Goal: Transaction & Acquisition: Download file/media

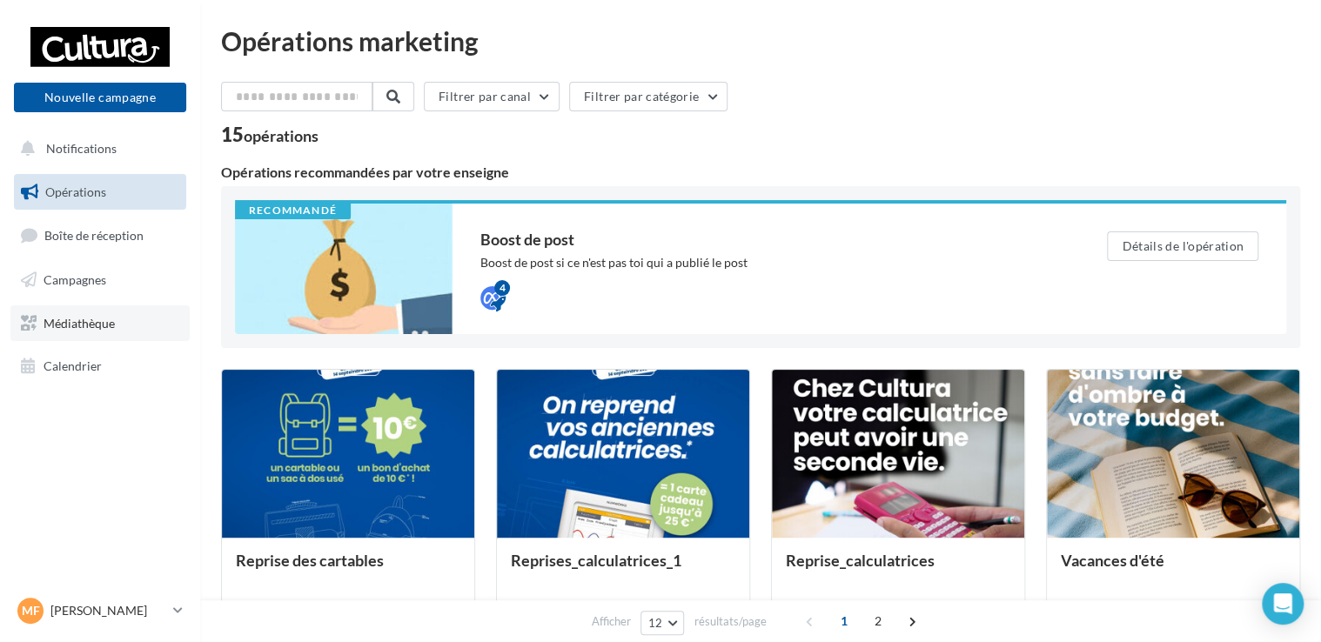
click at [94, 314] on link "Médiathèque" at bounding box center [99, 324] width 179 height 37
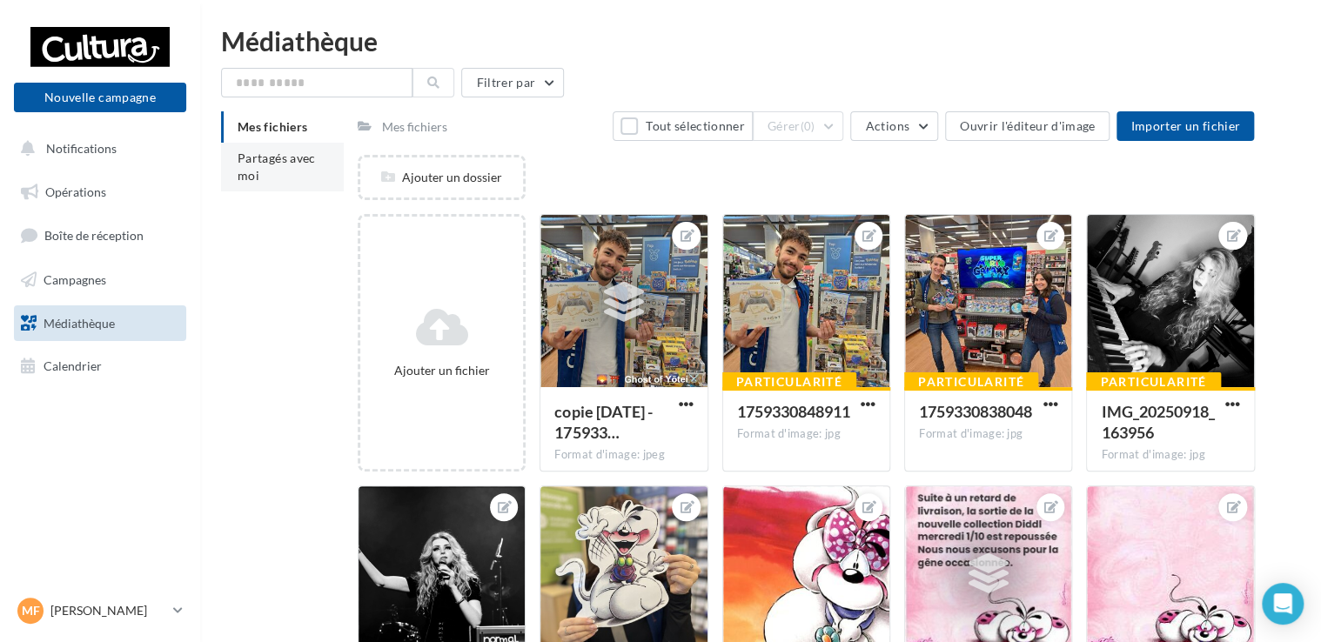
click at [272, 163] on span "Partagés avec moi" at bounding box center [277, 167] width 78 height 32
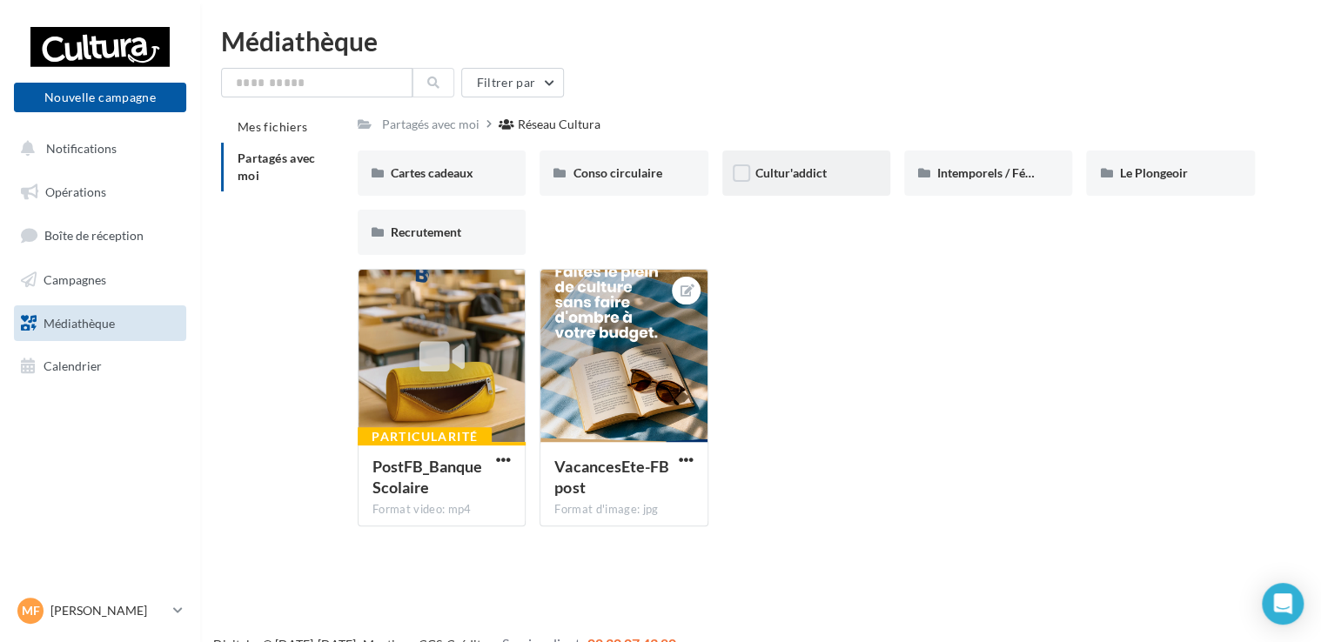
click at [779, 169] on span "Cultur'addict" at bounding box center [791, 172] width 71 height 15
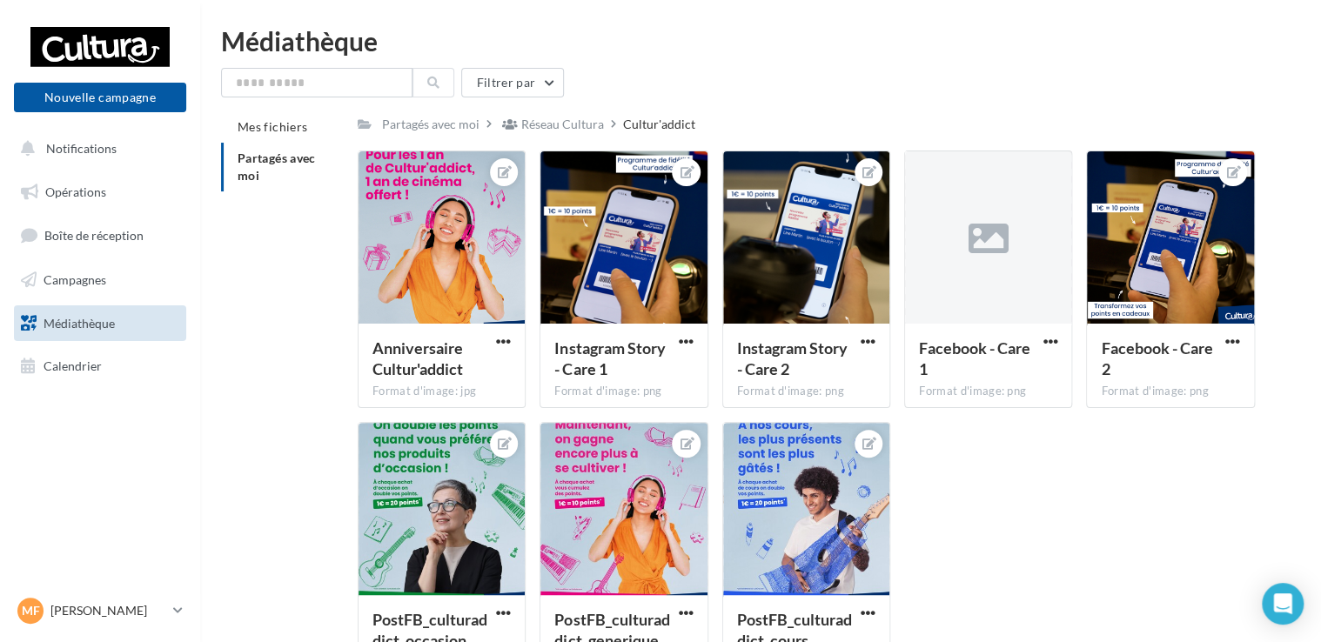
scroll to position [87, 0]
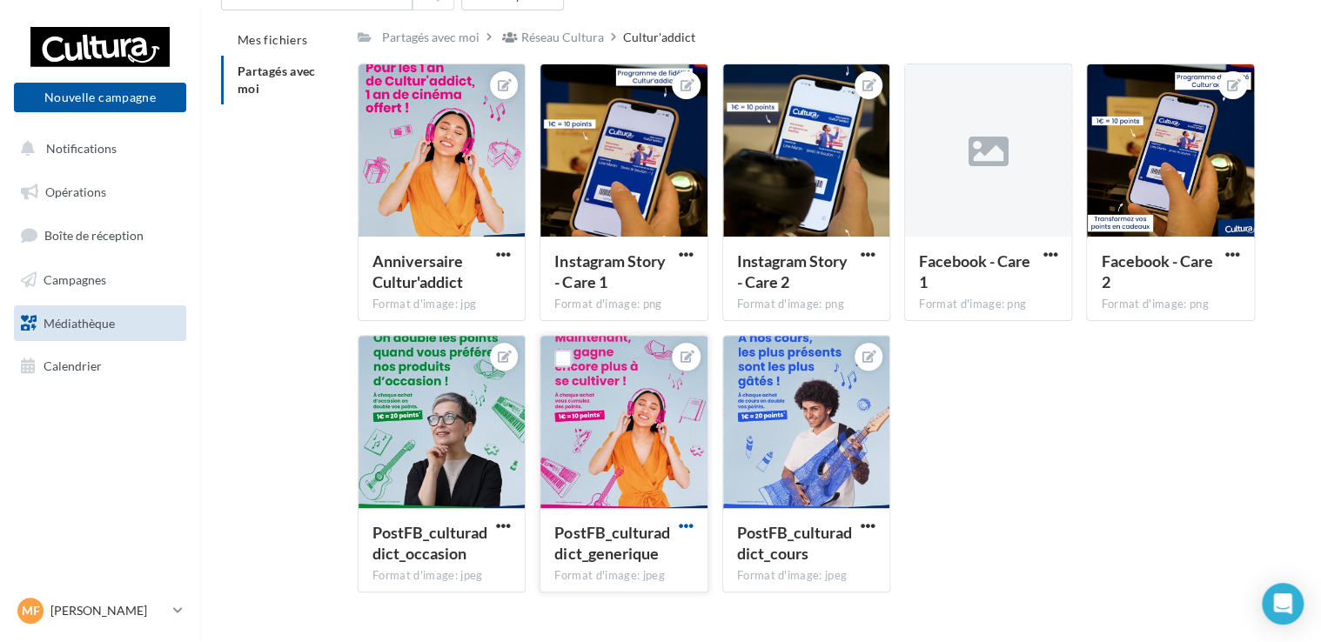
click at [693, 528] on button "button" at bounding box center [687, 527] width 22 height 17
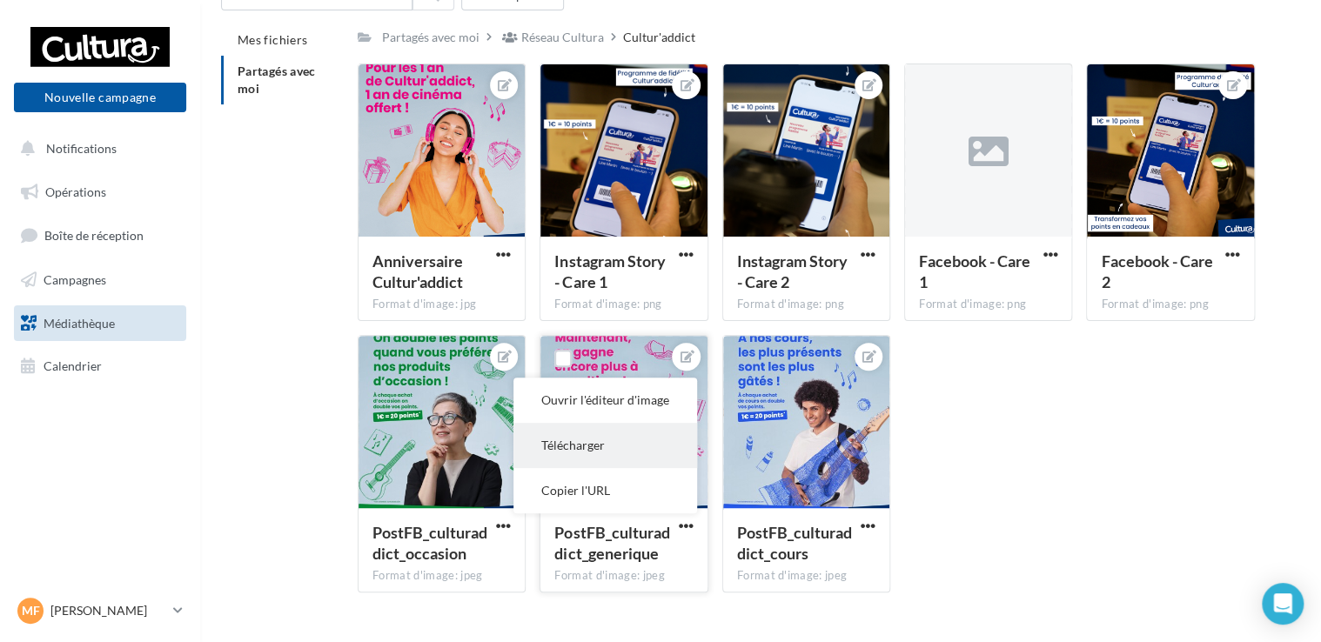
click at [610, 466] on button "Télécharger" at bounding box center [606, 445] width 184 height 45
